Goal: Task Accomplishment & Management: Use online tool/utility

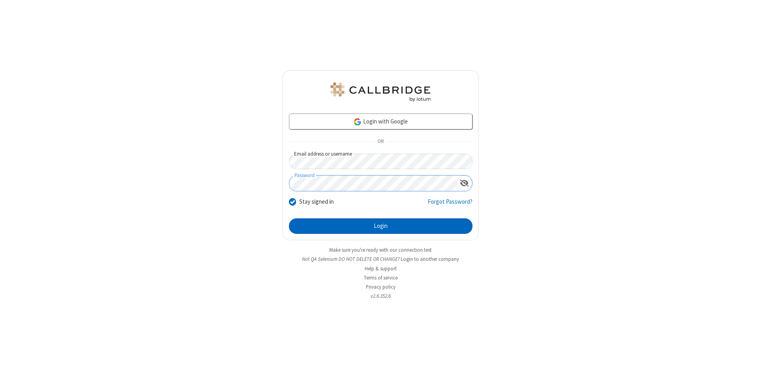
click at [381, 226] on button "Login" at bounding box center [381, 226] width 184 height 16
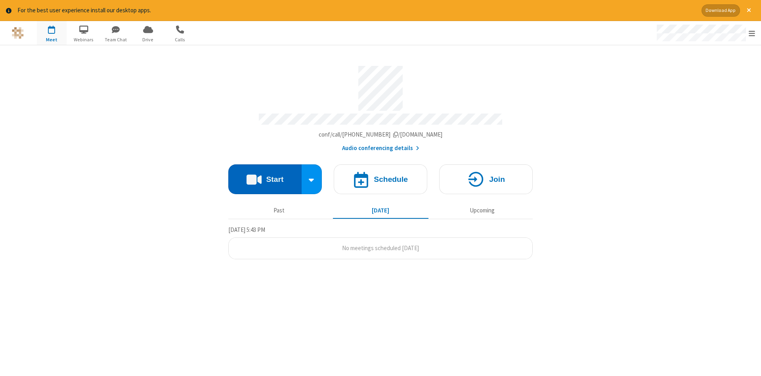
click at [265, 176] on button "Start" at bounding box center [264, 179] width 73 height 30
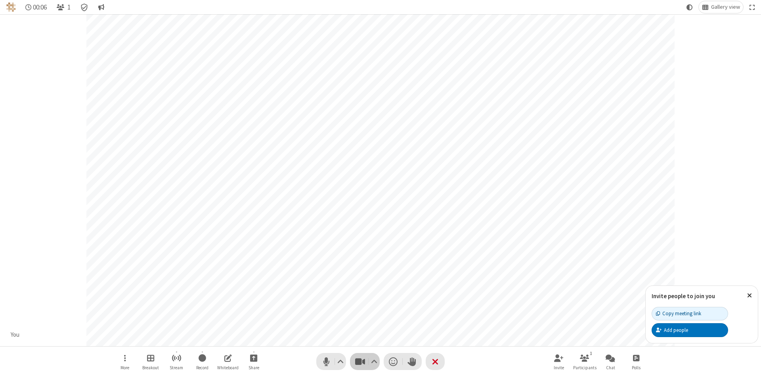
click at [360, 361] on span "Stop video (Alt+V)" at bounding box center [360, 361] width 12 height 12
click at [360, 361] on span "Start video (Alt+V)" at bounding box center [360, 361] width 12 height 12
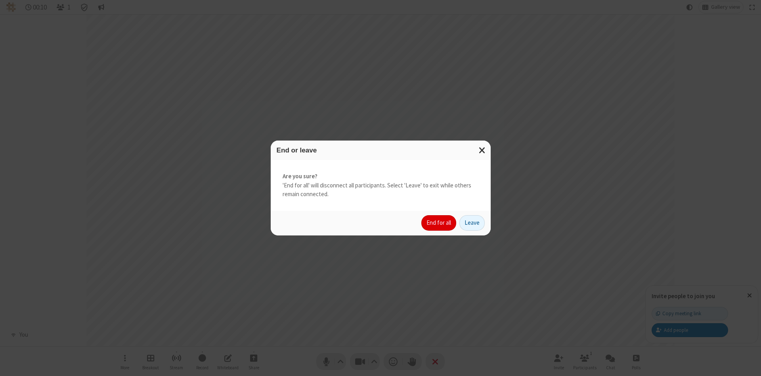
click at [439, 222] on button "End for all" at bounding box center [439, 223] width 35 height 16
